Goal: Find contact information: Obtain details needed to contact an individual or organization

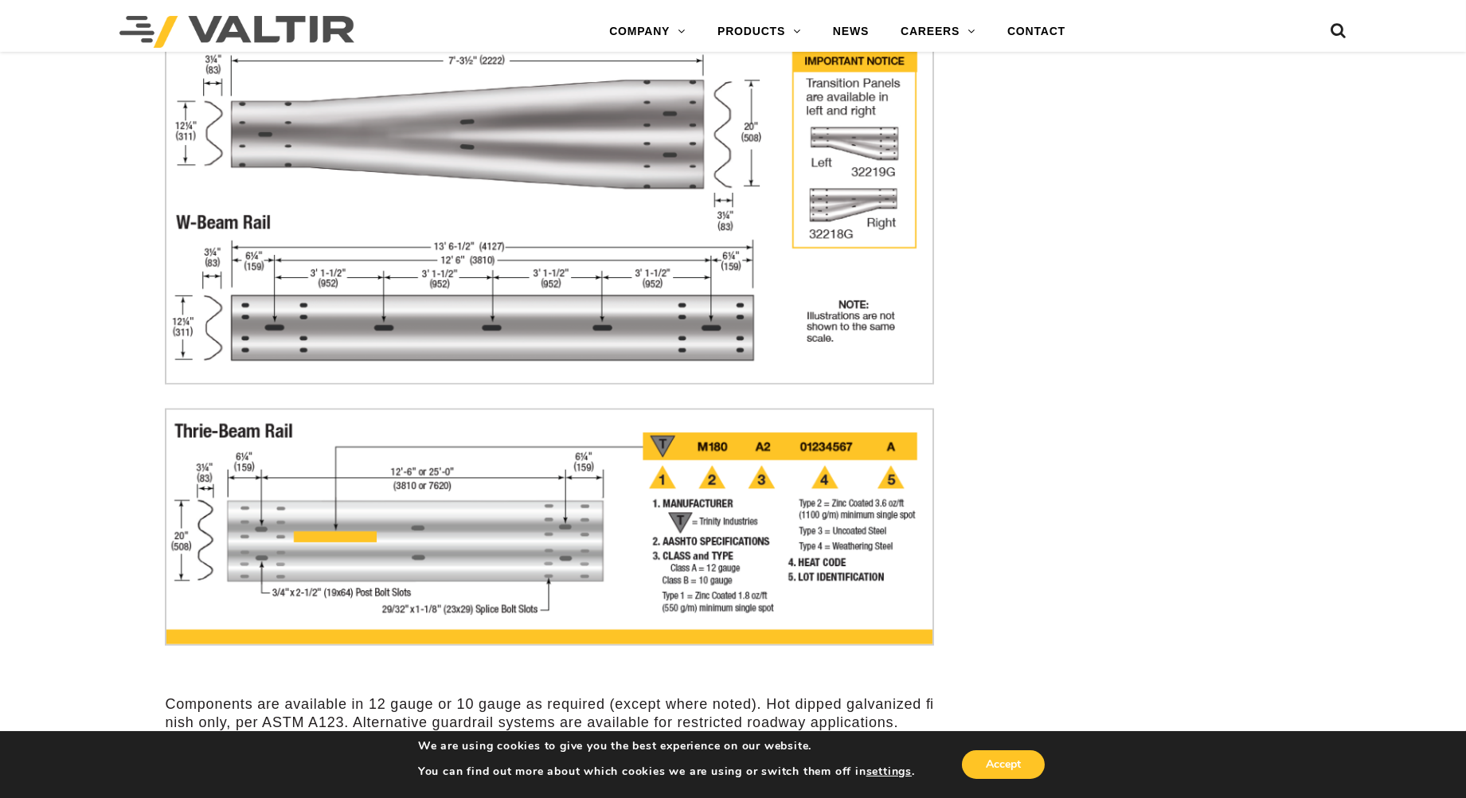
scroll to position [4953, 0]
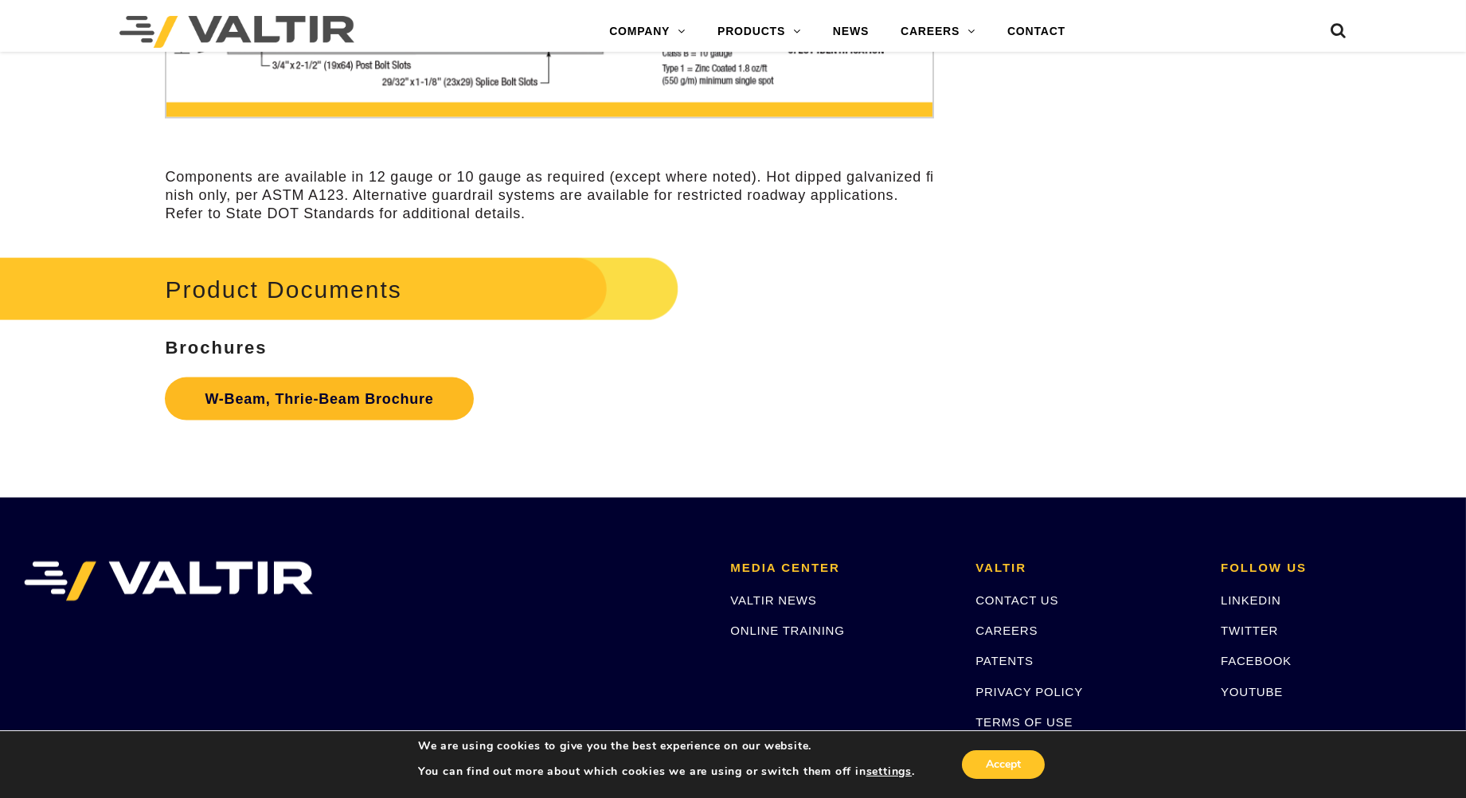
click at [311, 392] on link "W-Beam, Thrie-Beam Brochure" at bounding box center [319, 398] width 308 height 43
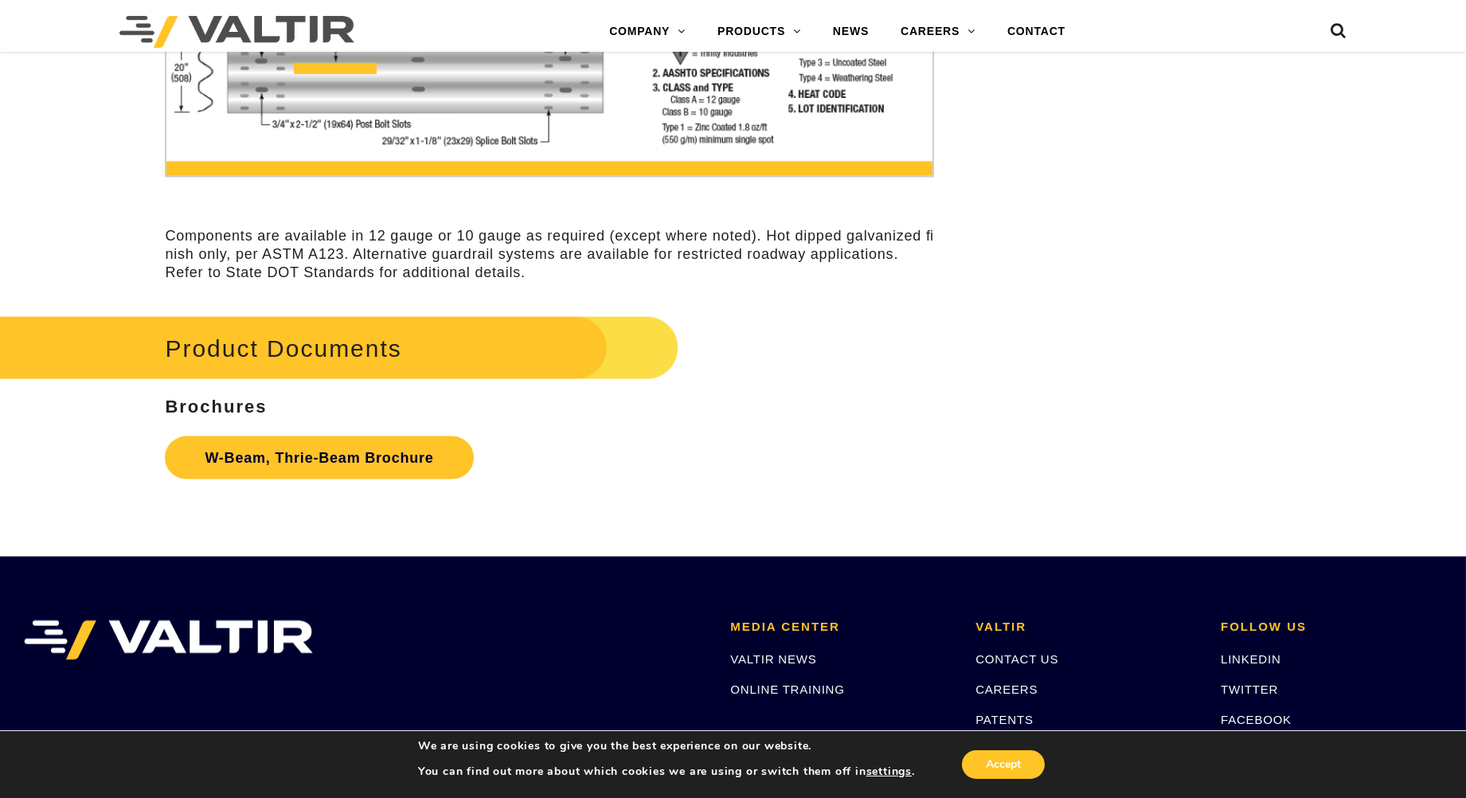
scroll to position [5042, 0]
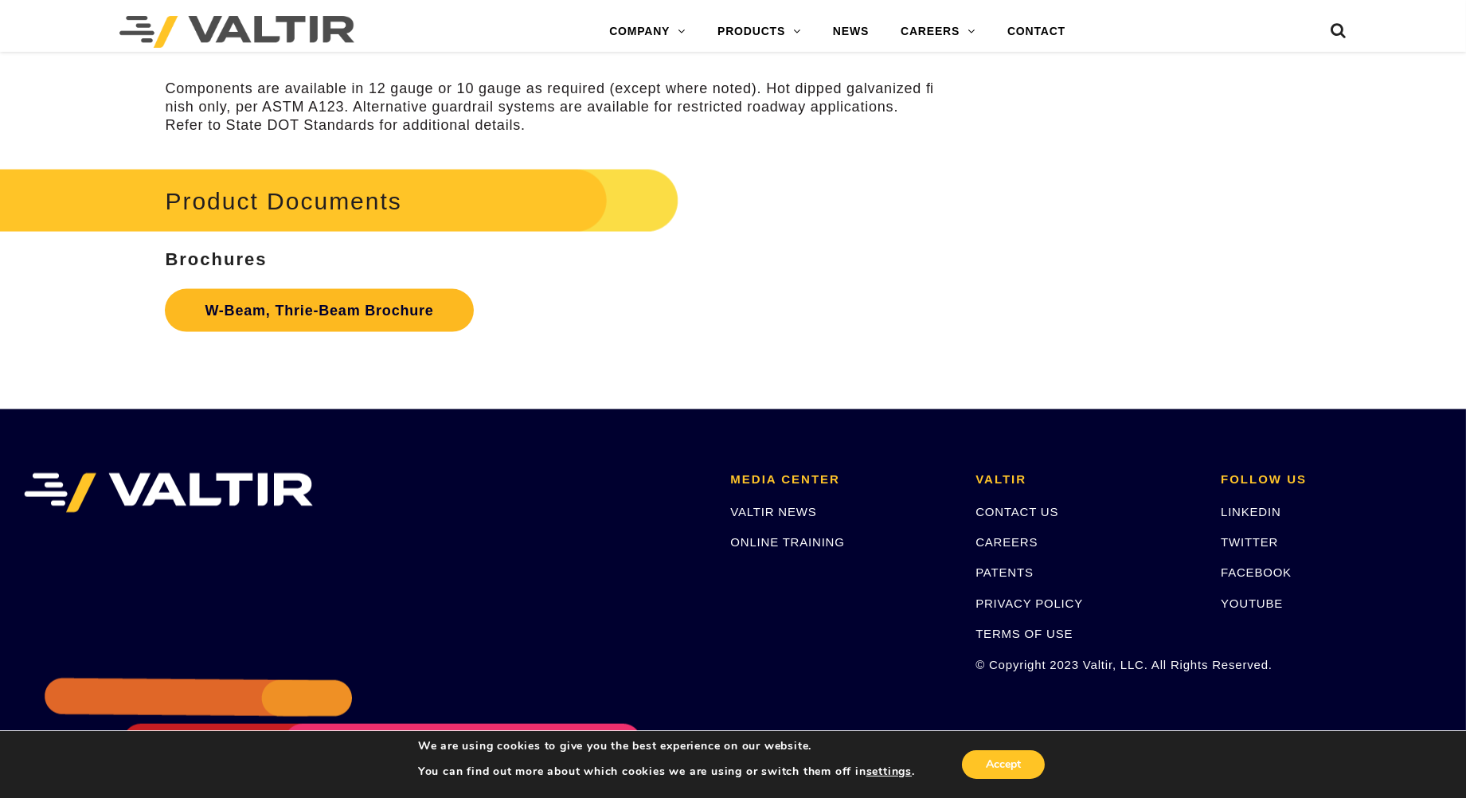
click at [390, 322] on link "W-Beam, Thrie-Beam Brochure" at bounding box center [319, 310] width 308 height 43
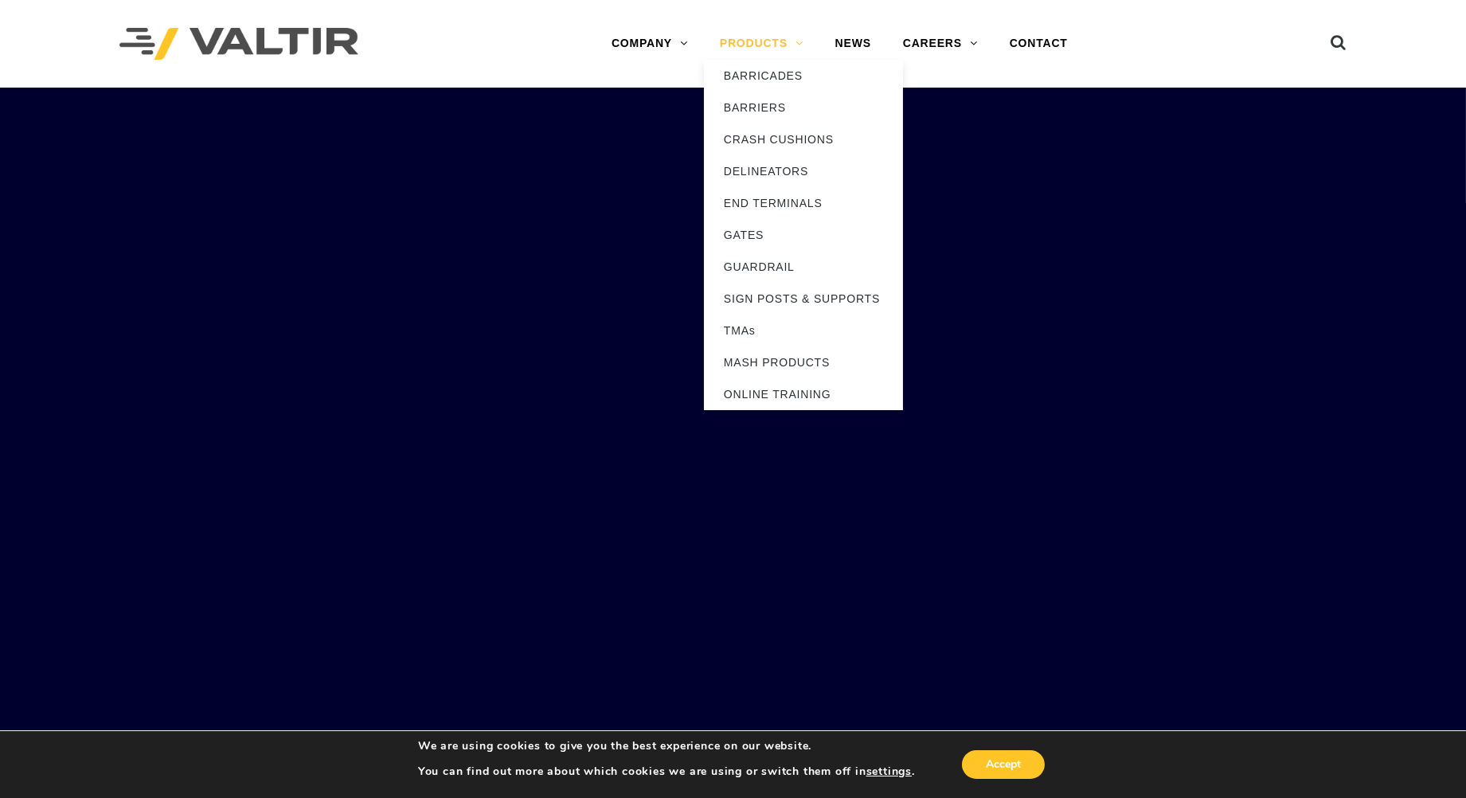
click at [766, 38] on link "PRODUCTS" at bounding box center [761, 44] width 115 height 32
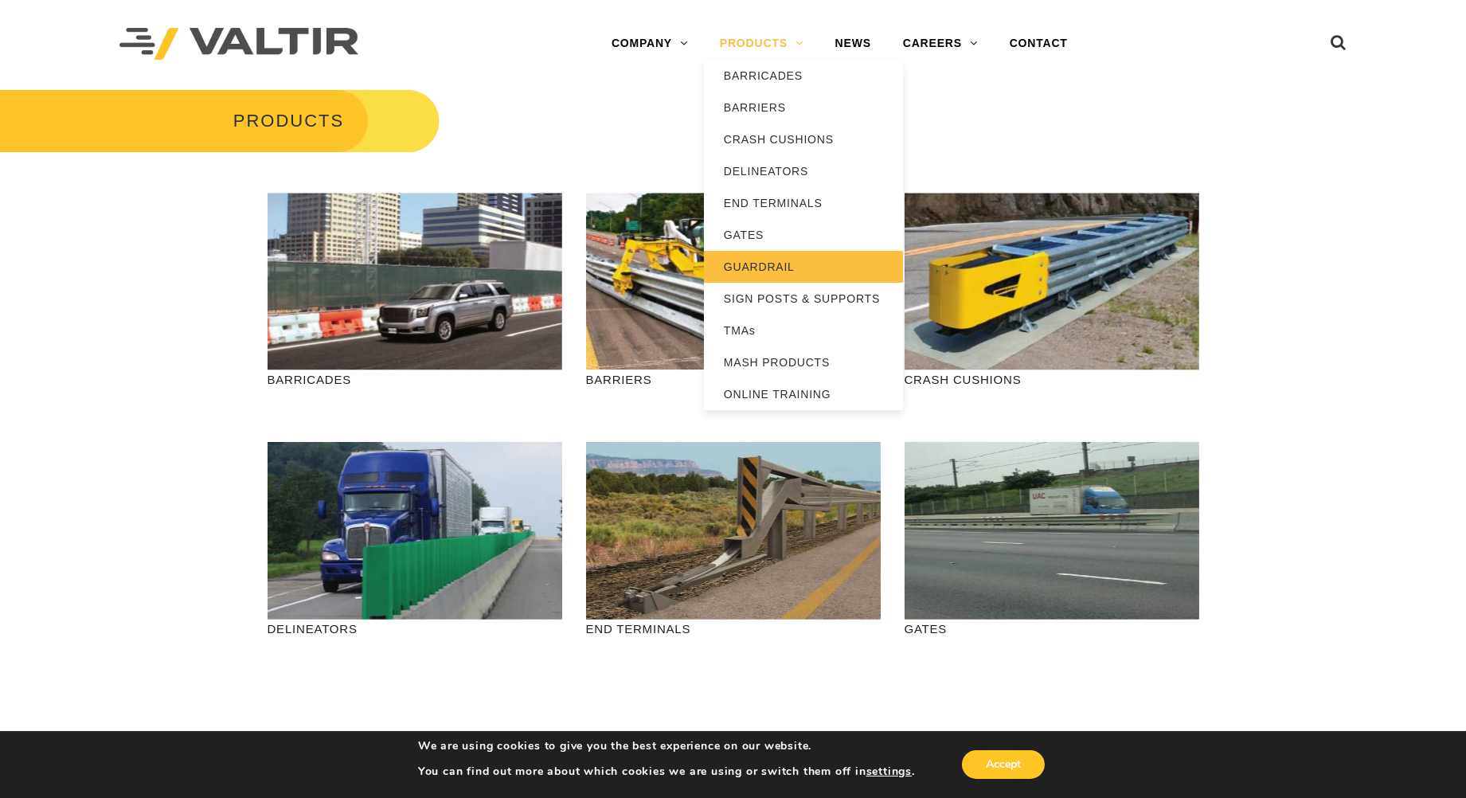
click at [770, 276] on link "GUARDRAIL" at bounding box center [803, 267] width 199 height 32
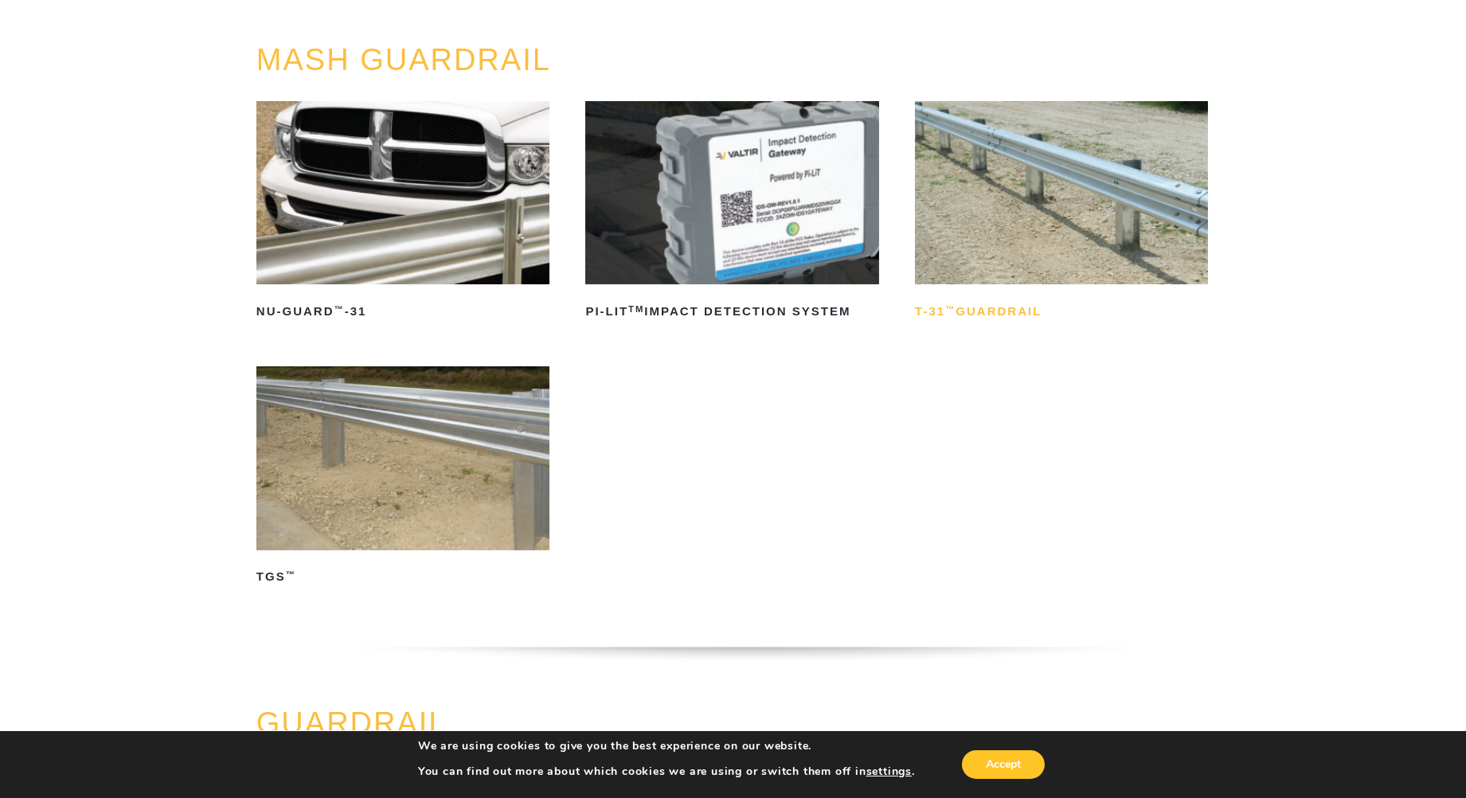
scroll to position [177, 0]
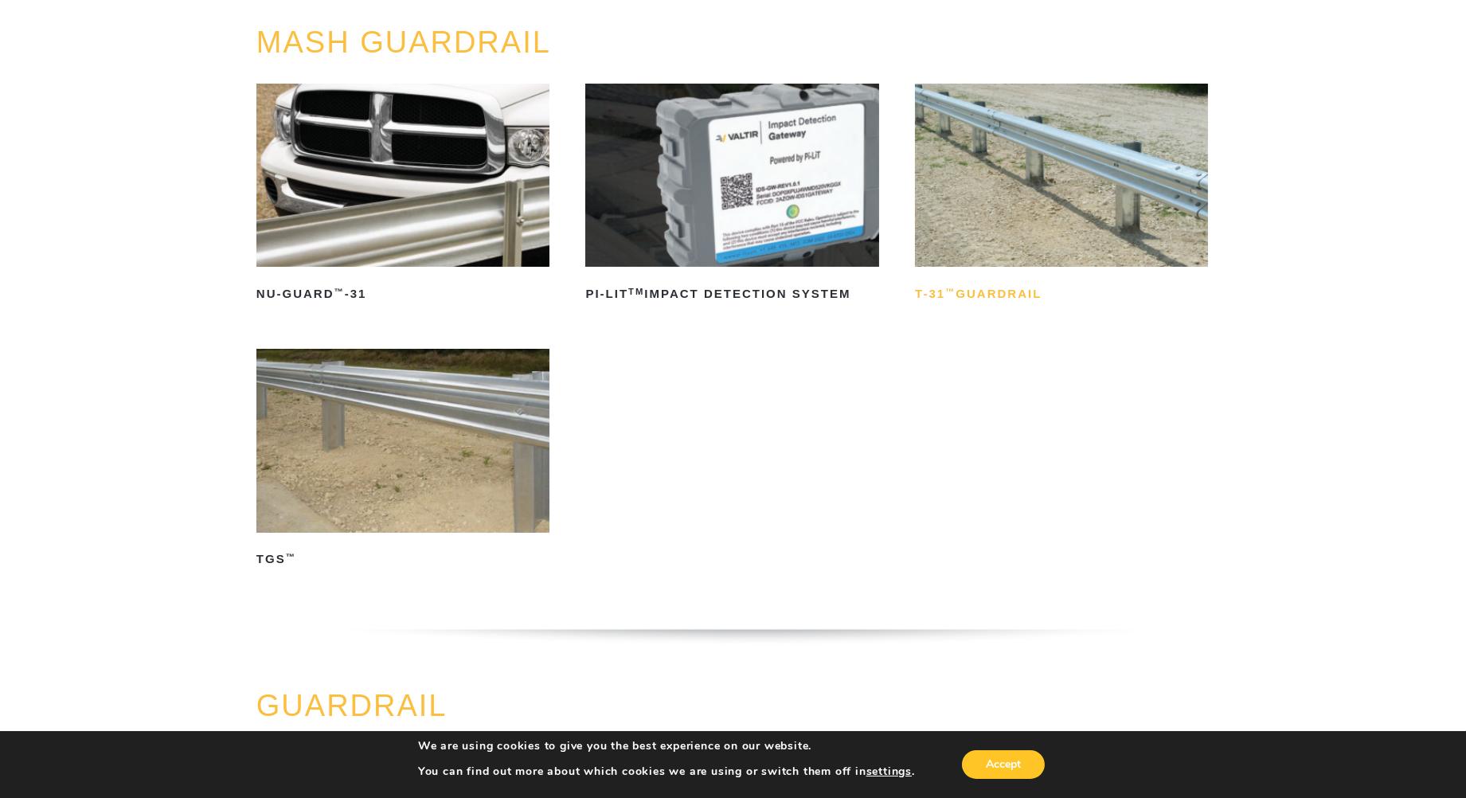
click at [1005, 292] on h2 "T-31 ™ Guardrail" at bounding box center [1061, 293] width 293 height 25
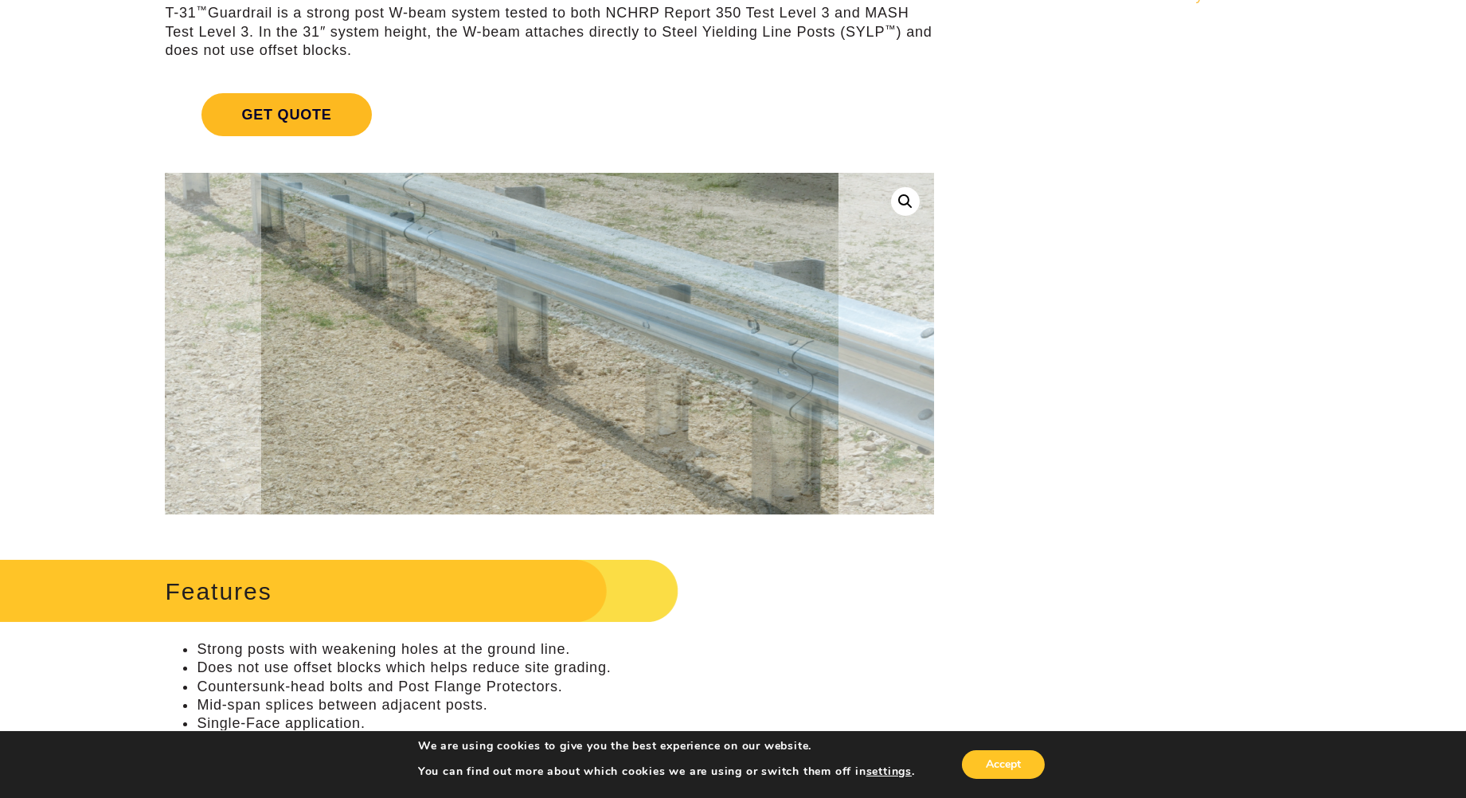
scroll to position [88, 0]
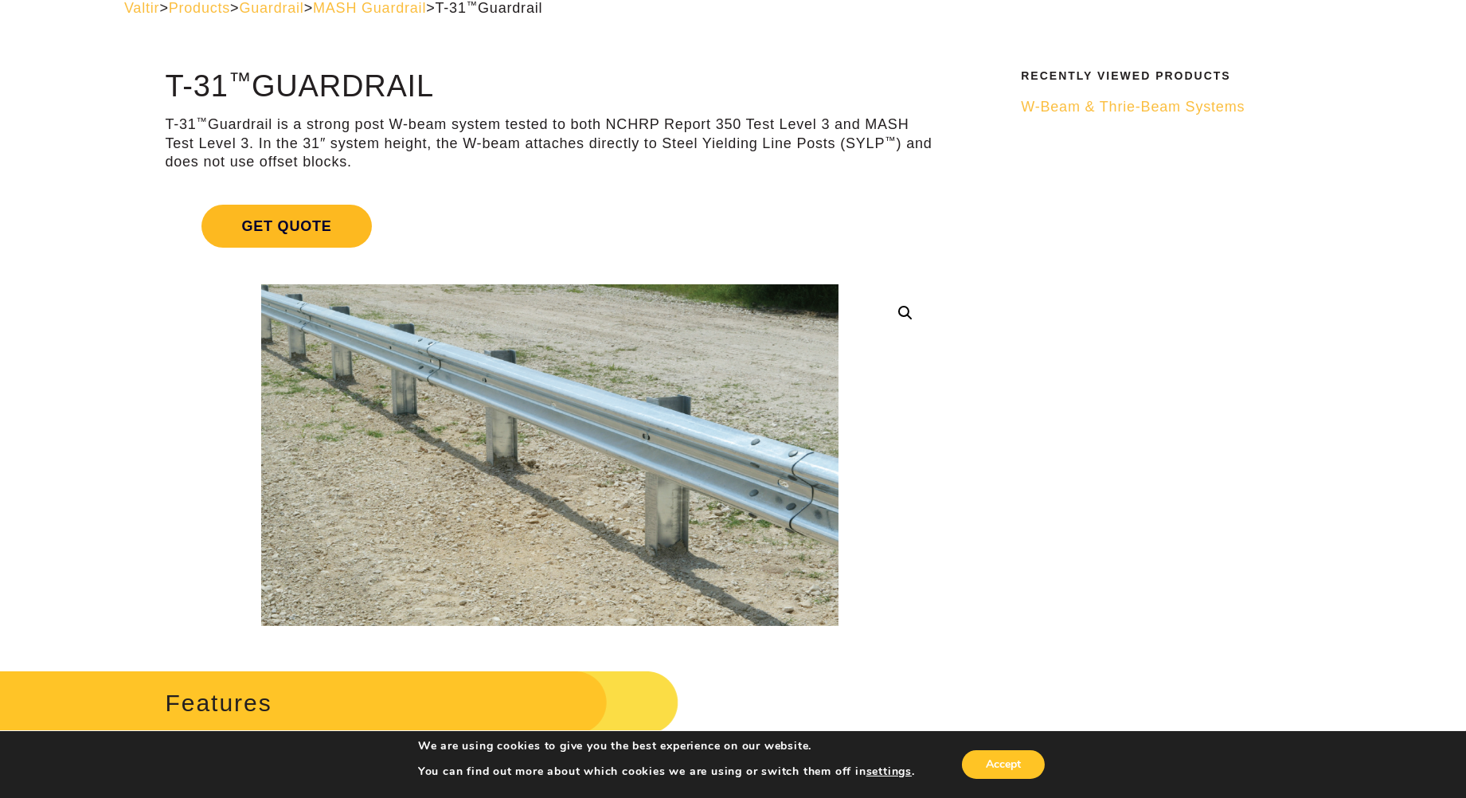
click at [299, 220] on span "Get Quote" at bounding box center [286, 226] width 170 height 43
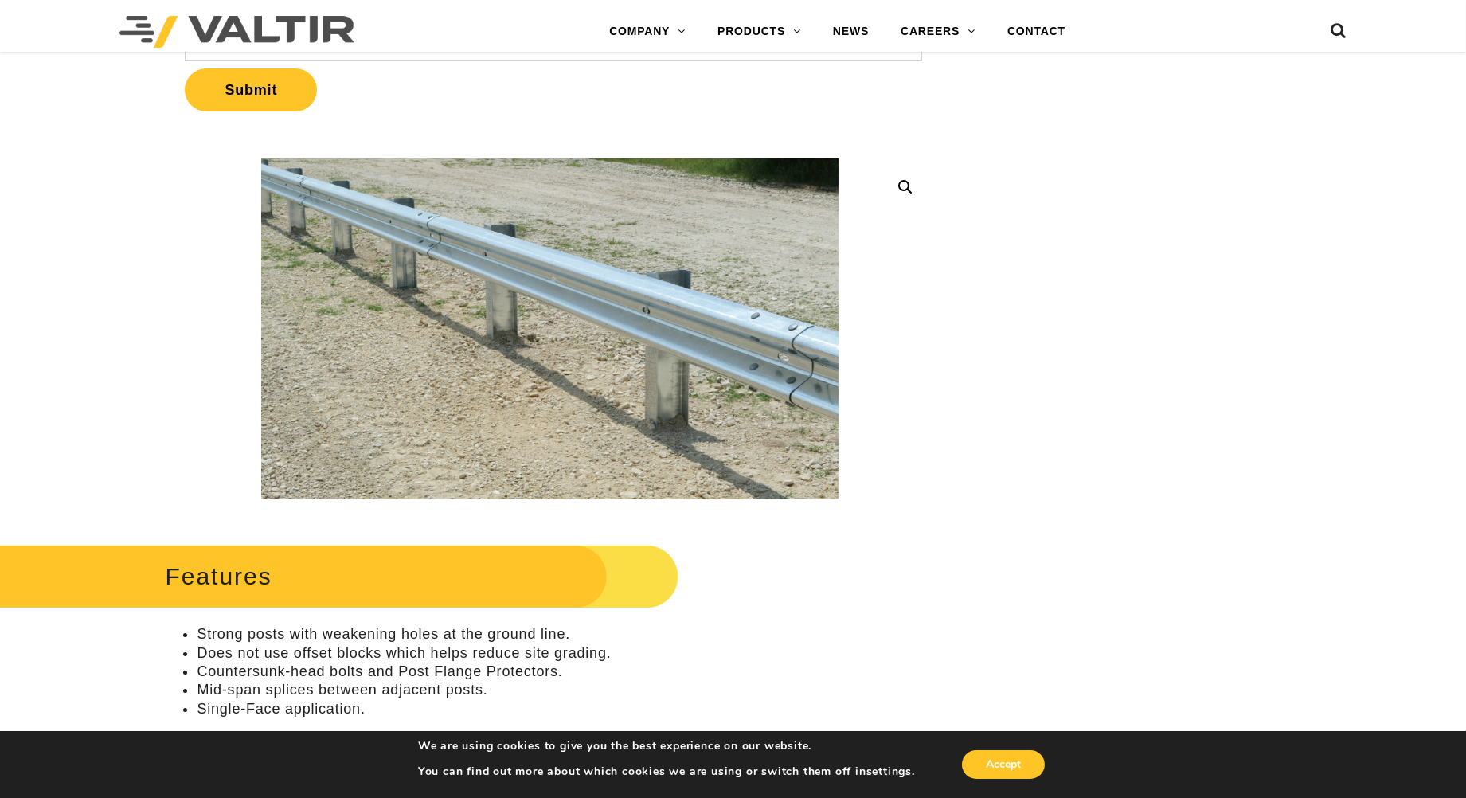
scroll to position [530, 0]
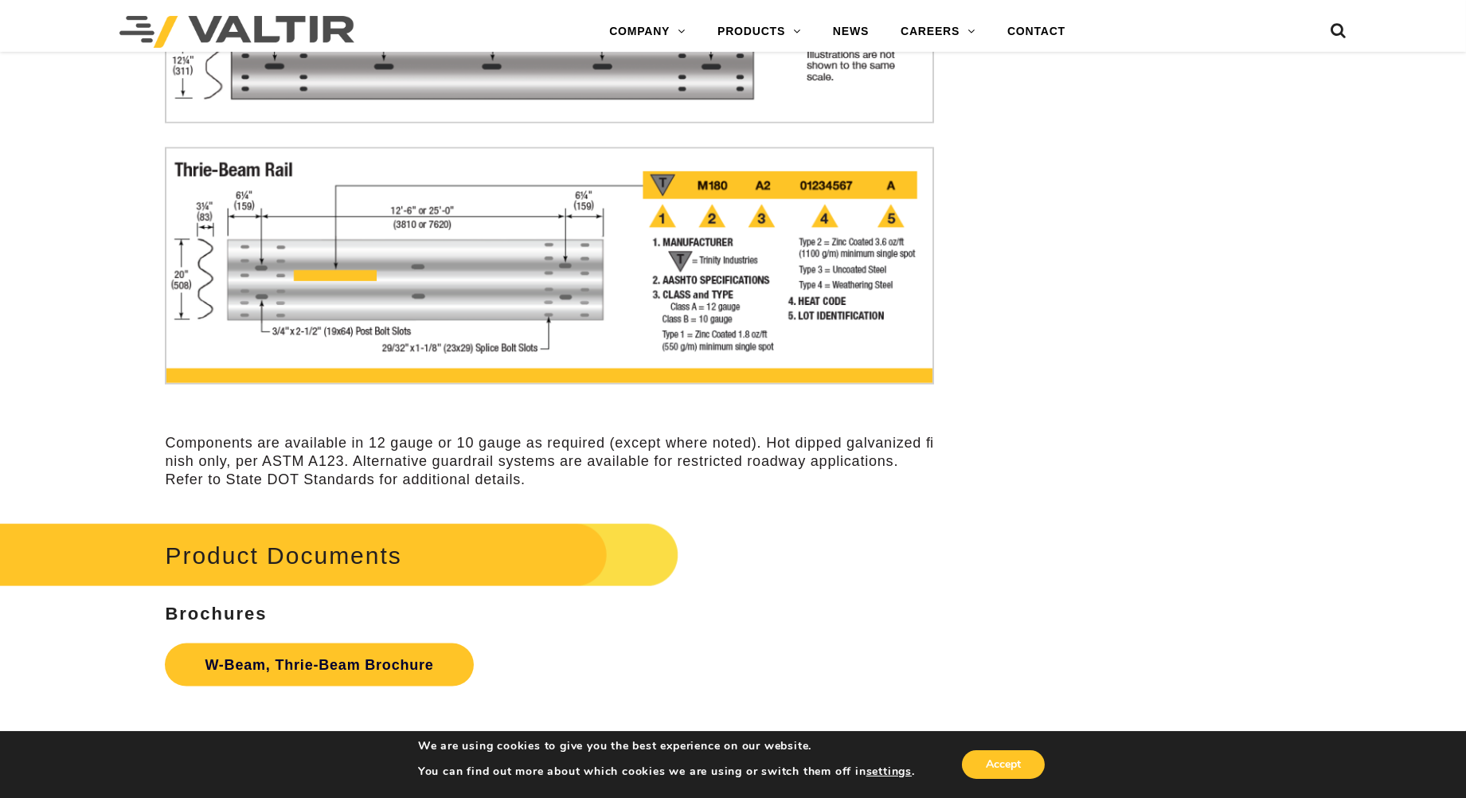
scroll to position [5129, 0]
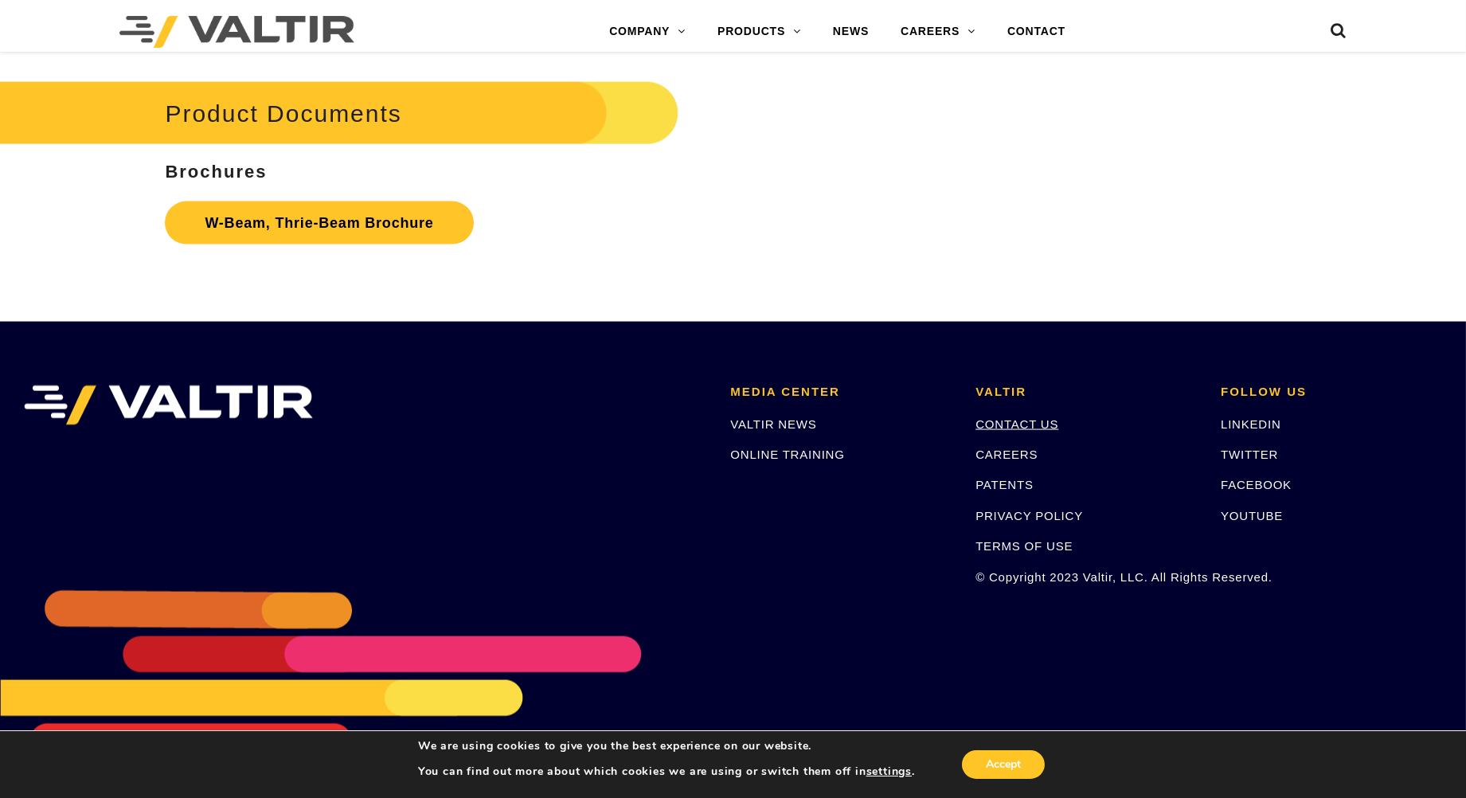
click at [1022, 420] on link "CONTACT US" at bounding box center [1016, 424] width 83 height 14
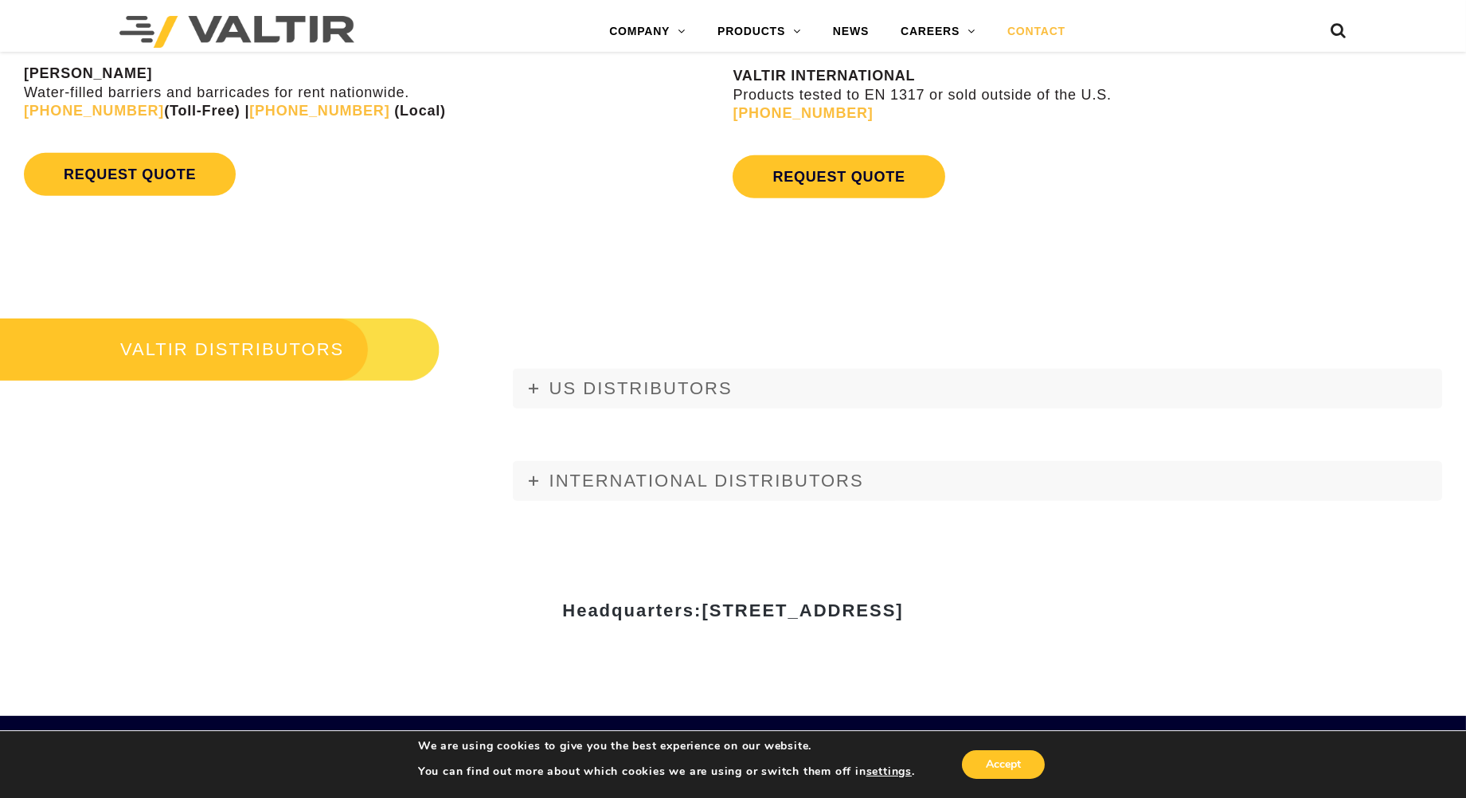
scroll to position [1769, 0]
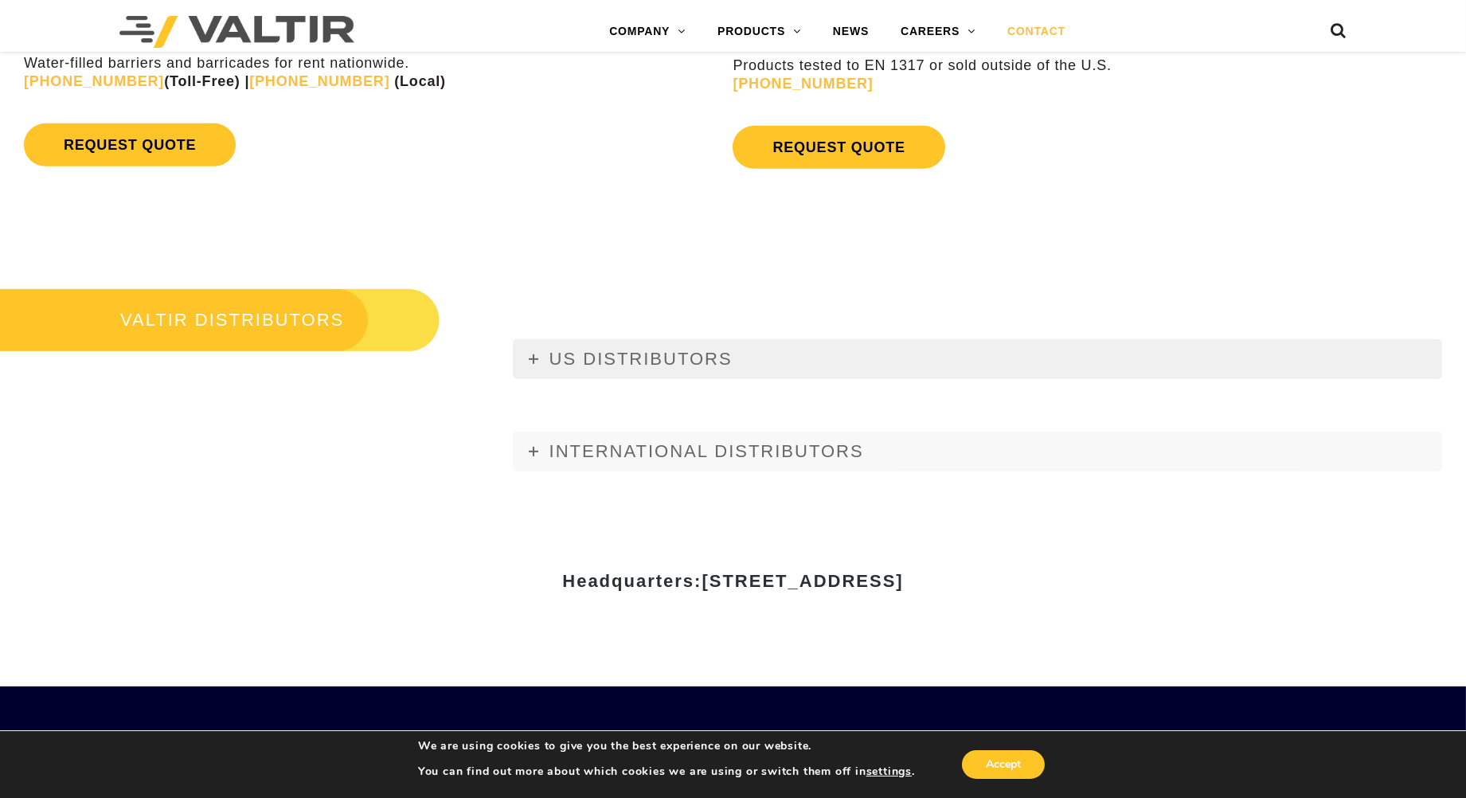
click at [595, 356] on span "US DISTRIBUTORS" at bounding box center [640, 359] width 183 height 20
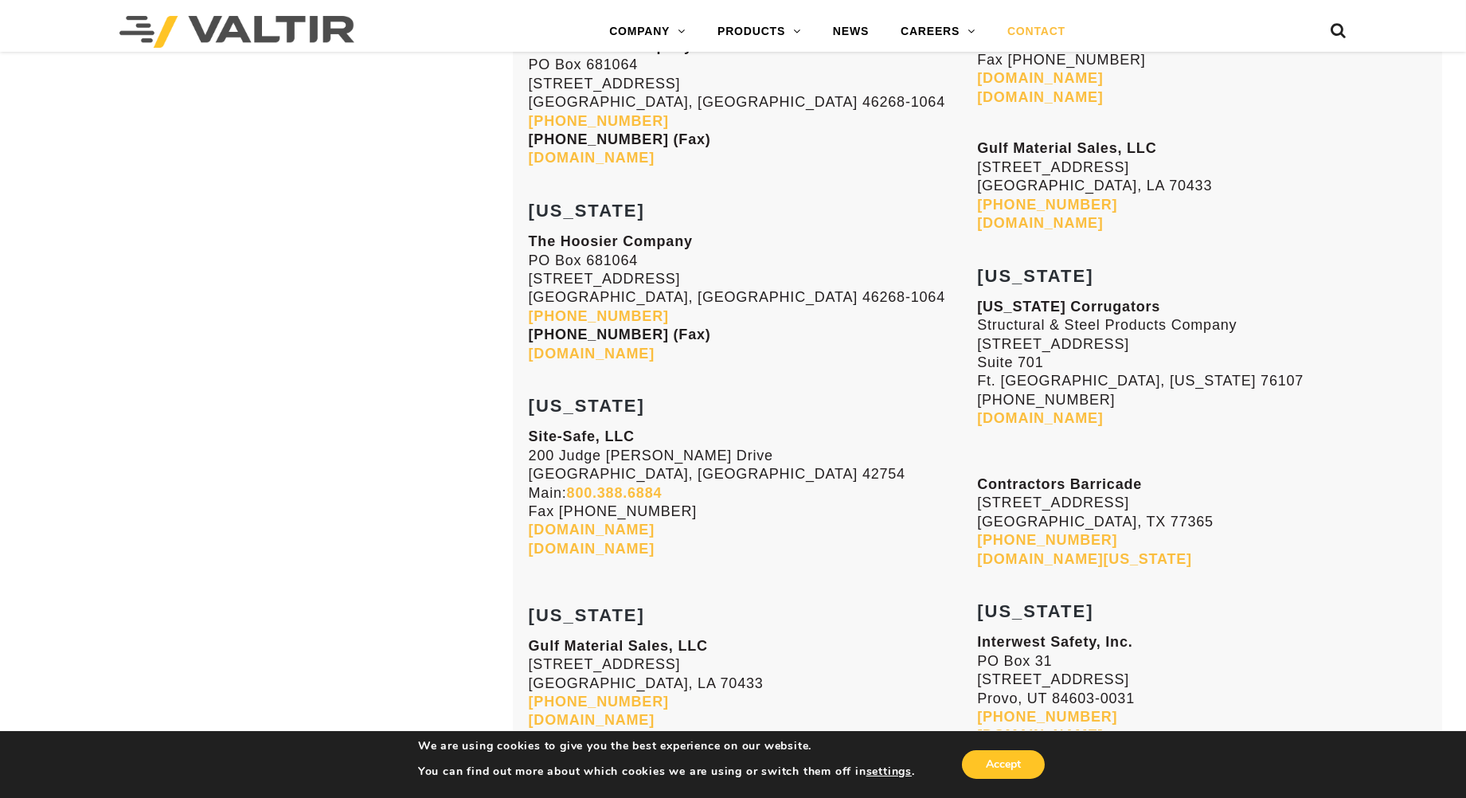
scroll to position [5130, 0]
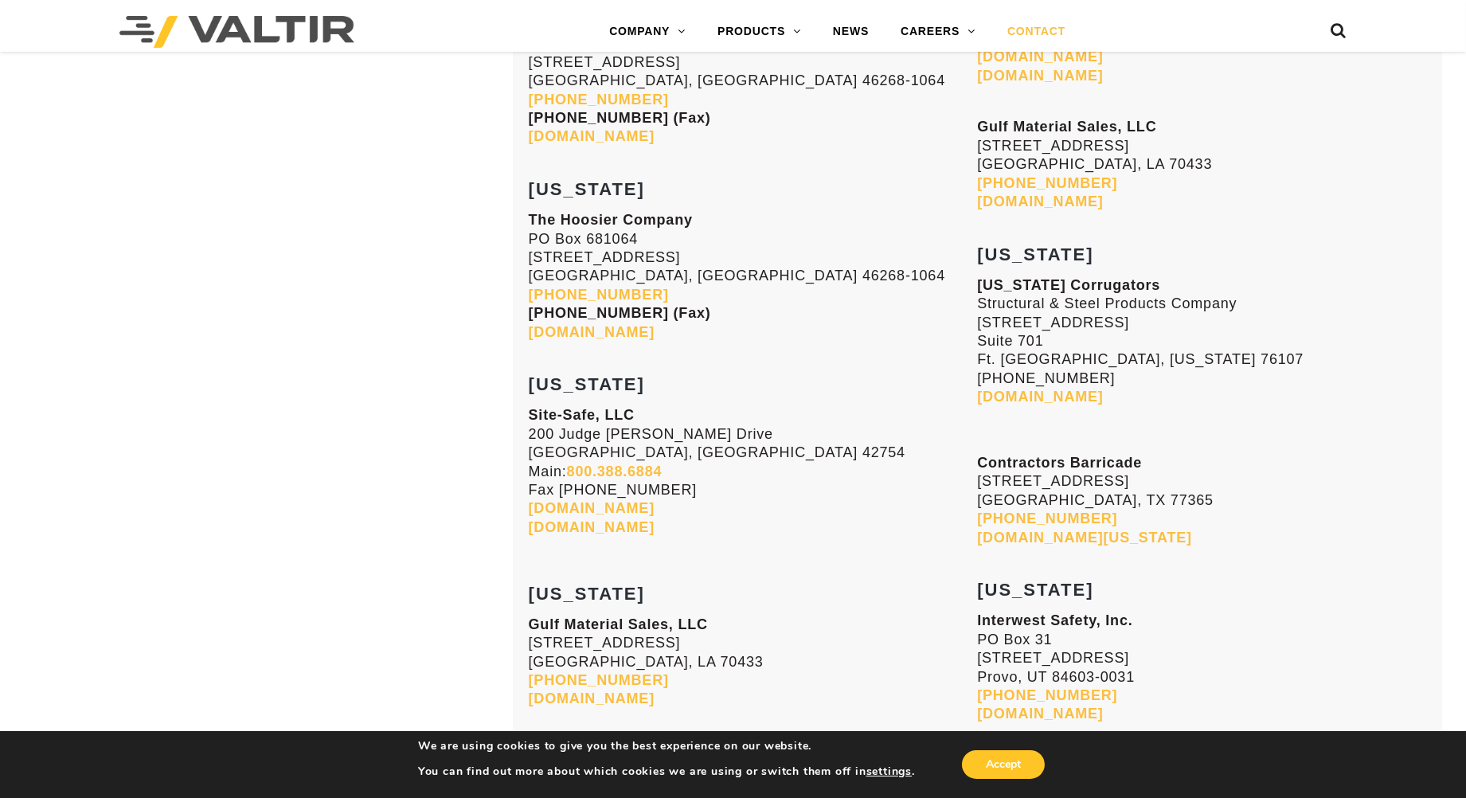
click at [654, 502] on link "www.sitesafeonline.com" at bounding box center [592, 508] width 126 height 16
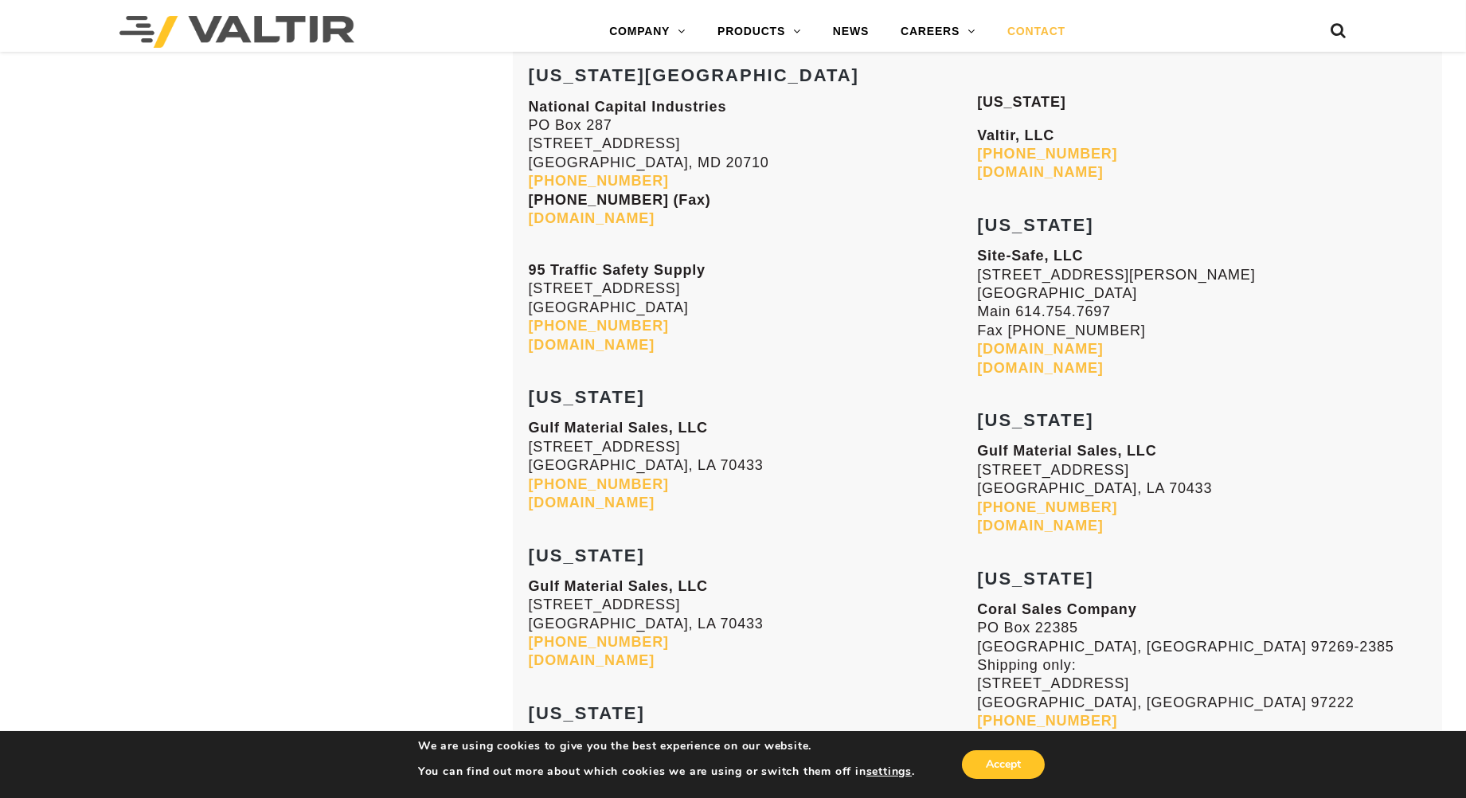
scroll to position [3626, 0]
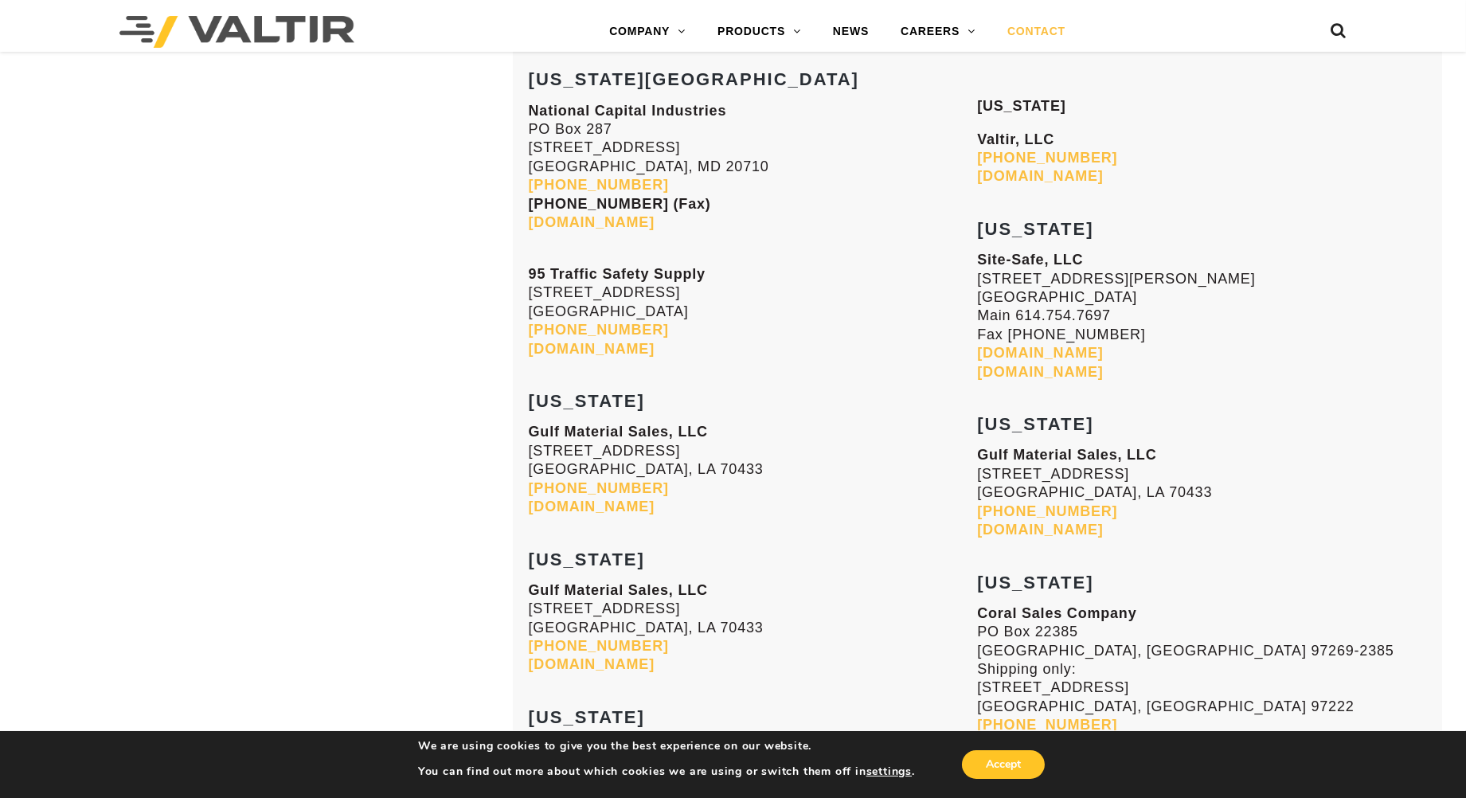
click at [1063, 353] on link "www.sitesafeonline.com" at bounding box center [1040, 353] width 126 height 16
